Goal: Task Accomplishment & Management: Manage account settings

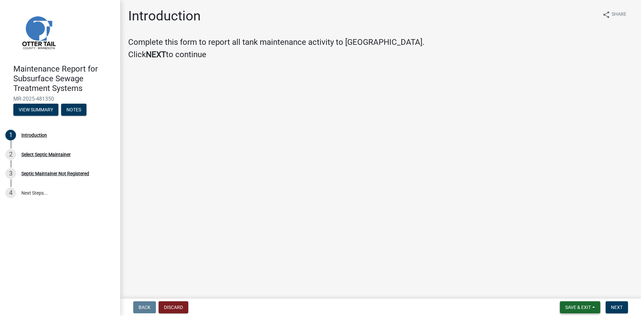
click at [582, 306] on span "Save & Exit" at bounding box center [579, 306] width 26 height 5
click at [576, 286] on button "Save & Exit" at bounding box center [573, 290] width 53 height 16
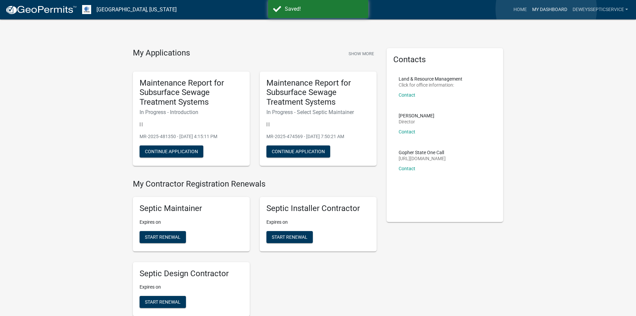
click at [547, 9] on link "My Dashboard" at bounding box center [550, 9] width 40 height 13
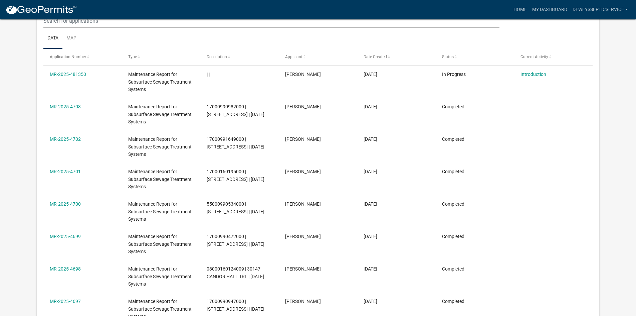
scroll to position [234, 0]
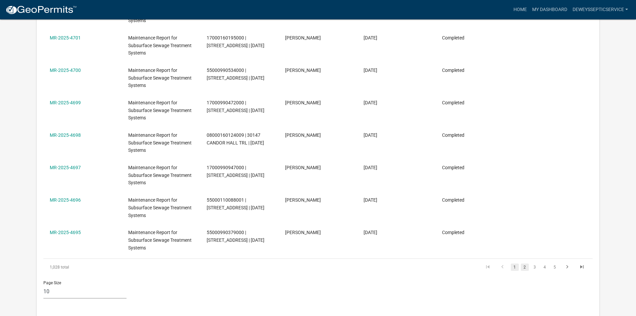
click at [526, 266] on link "2" at bounding box center [525, 266] width 8 height 7
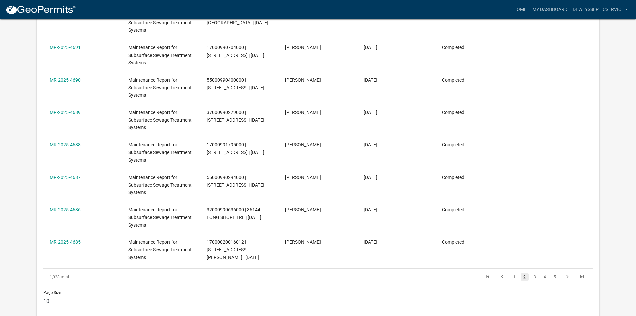
scroll to position [234, 0]
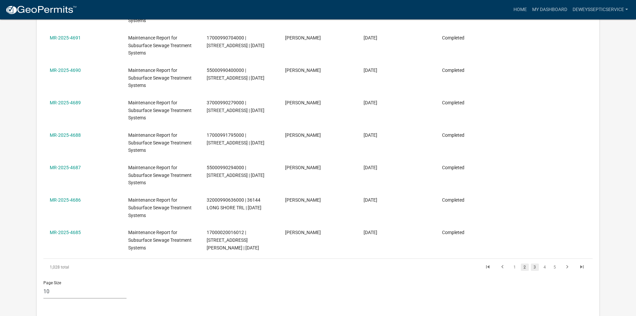
click at [535, 268] on link "3" at bounding box center [535, 266] width 8 height 7
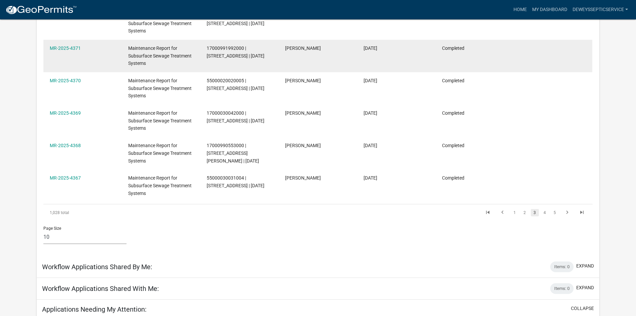
scroll to position [301, 0]
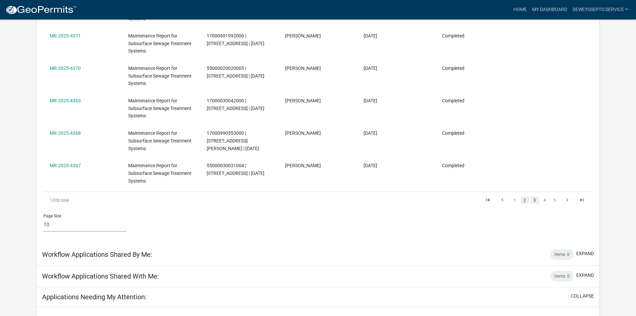
click at [525, 200] on link "2" at bounding box center [525, 199] width 8 height 7
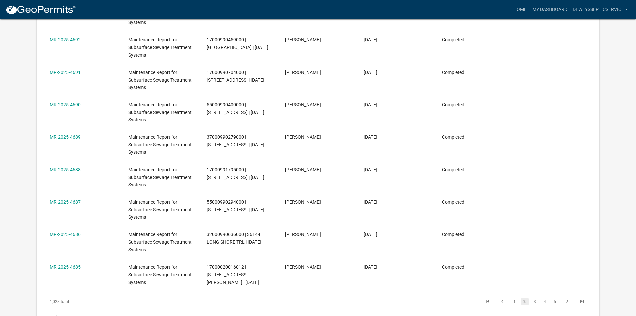
scroll to position [334, 0]
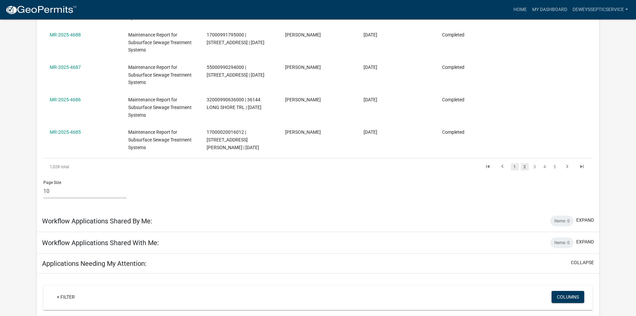
click at [514, 165] on link "1" at bounding box center [515, 166] width 8 height 7
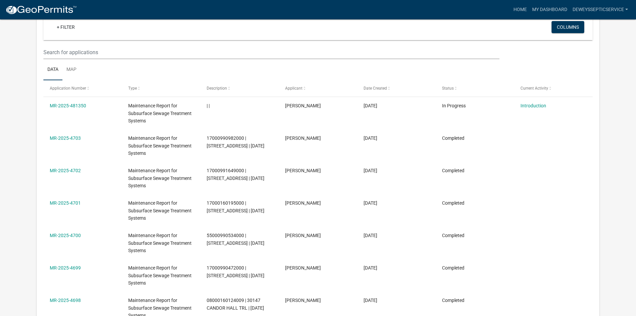
scroll to position [67, 0]
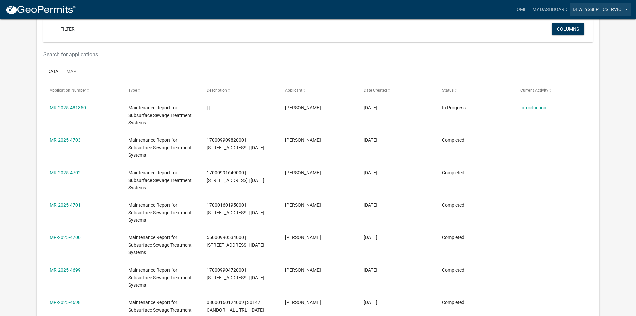
click at [584, 9] on link "DeweysSepticService" at bounding box center [600, 9] width 61 height 13
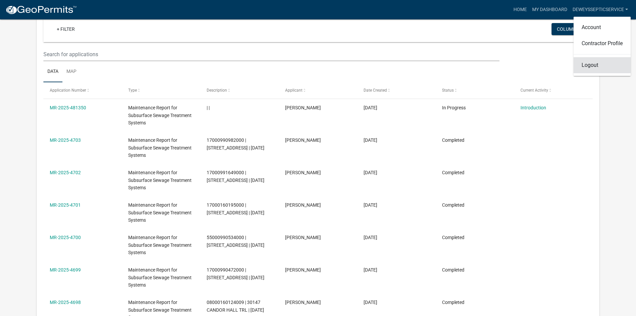
click at [594, 65] on link "Logout" at bounding box center [602, 65] width 57 height 16
